Goal: Check status: Check status

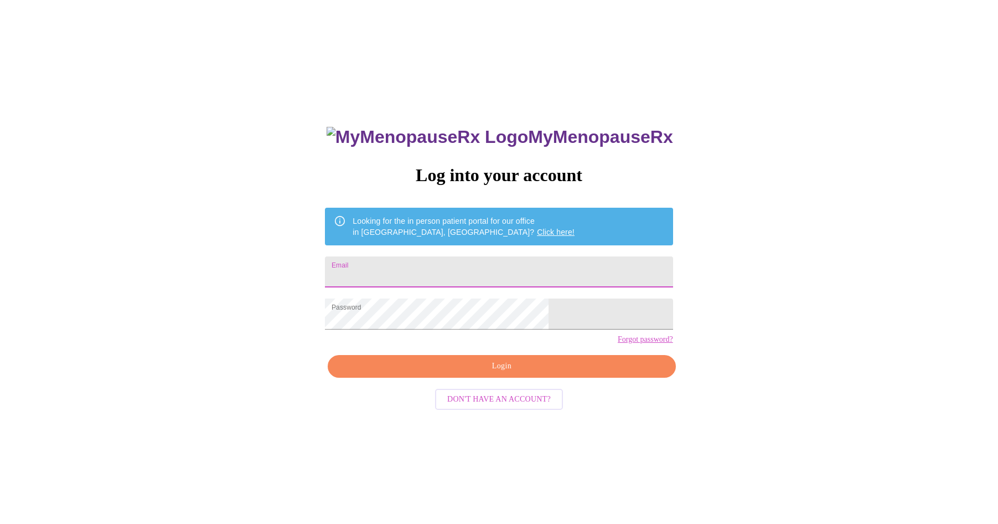
click at [447, 266] on input "Email" at bounding box center [499, 271] width 348 height 31
type input "[EMAIL_ADDRESS][DOMAIN_NAME]"
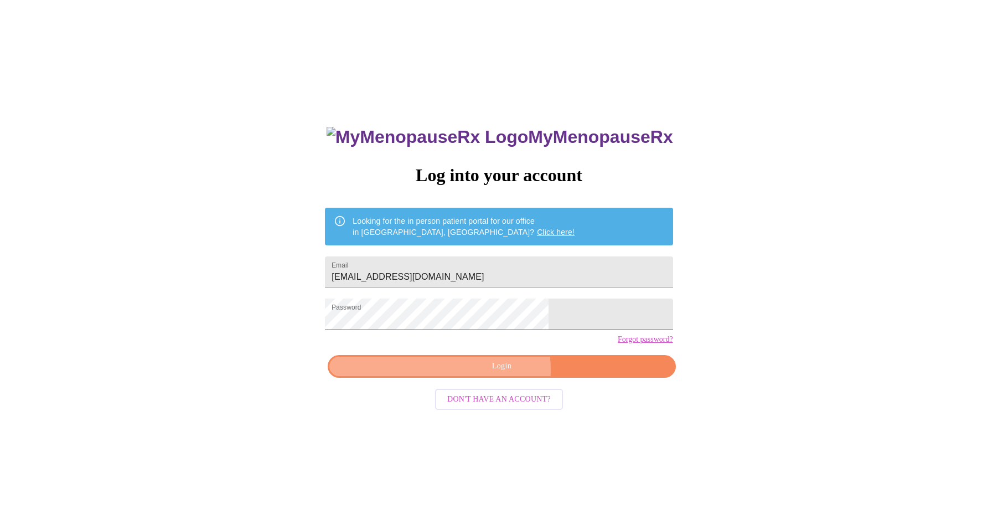
click at [497, 373] on span "Login" at bounding box center [502, 366] width 322 height 14
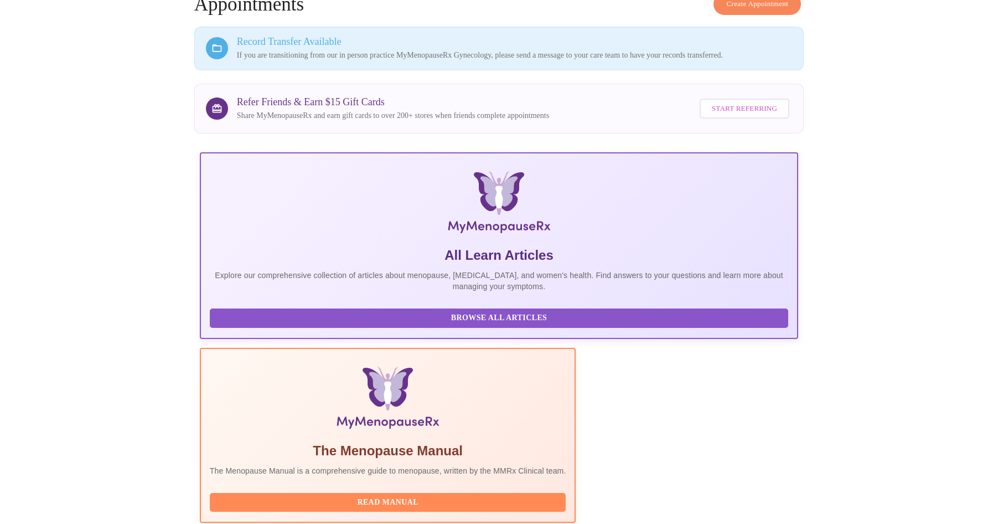
scroll to position [140, 0]
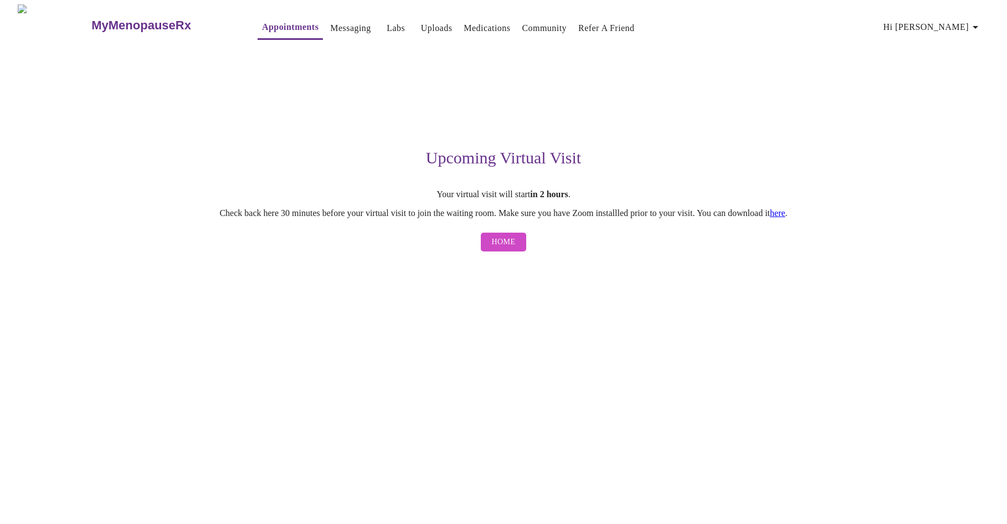
click at [499, 243] on span "Home" at bounding box center [504, 242] width 24 height 14
